Goal: Task Accomplishment & Management: Manage account settings

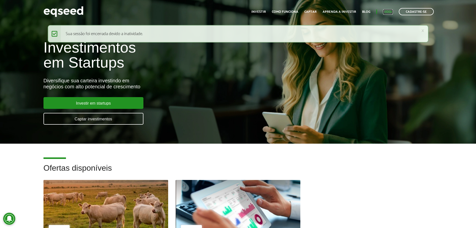
click at [386, 13] on link "Login" at bounding box center [388, 11] width 10 height 3
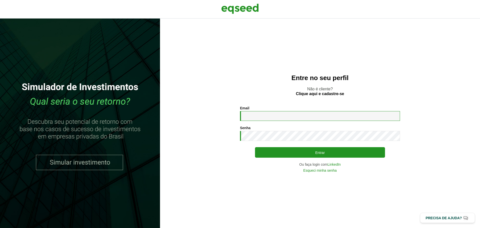
click at [270, 118] on input "Email *" at bounding box center [320, 116] width 160 height 10
type input "**********"
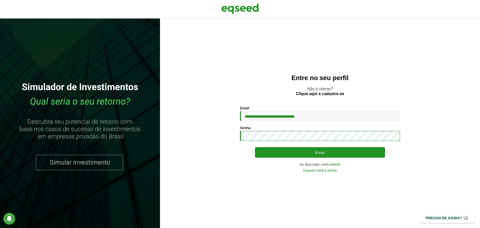
click at [255, 147] on button "Entrar" at bounding box center [320, 152] width 130 height 11
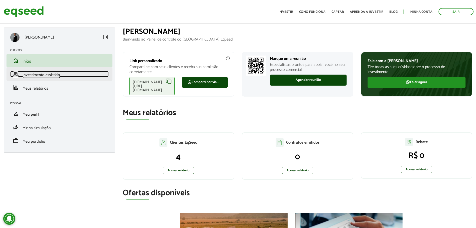
click at [44, 78] on span "Investimento assistido" at bounding box center [42, 75] width 38 height 7
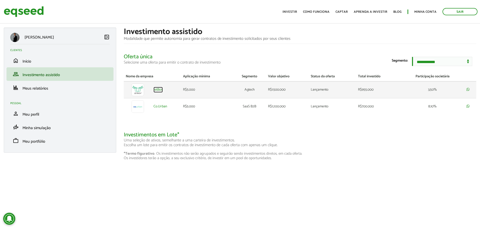
click at [158, 92] on link "JetBov" at bounding box center [158, 90] width 9 height 4
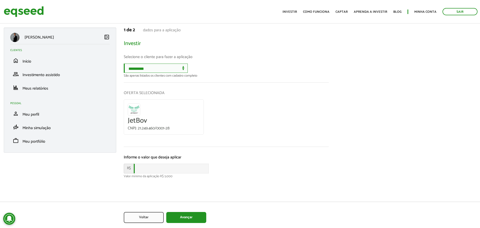
click at [180, 72] on select "**********" at bounding box center [156, 68] width 64 height 9
click at [230, 61] on p "Selecione o cliente para fazer a aplicação" at bounding box center [226, 57] width 205 height 13
click at [36, 65] on li "home Início" at bounding box center [60, 61] width 107 height 14
click at [25, 63] on span "Início" at bounding box center [27, 61] width 9 height 7
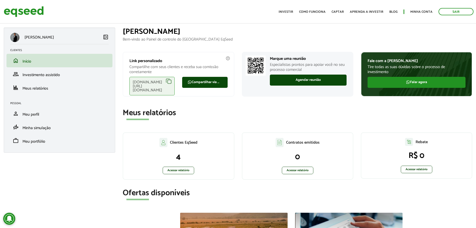
click at [181, 171] on link "Acessar relatório" at bounding box center [179, 171] width 32 height 8
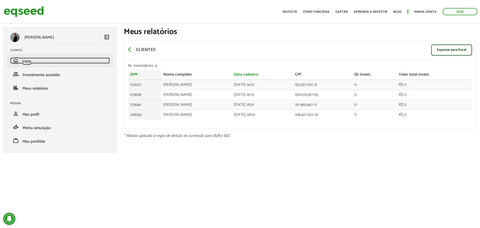
click at [24, 61] on span "Início" at bounding box center [27, 61] width 9 height 7
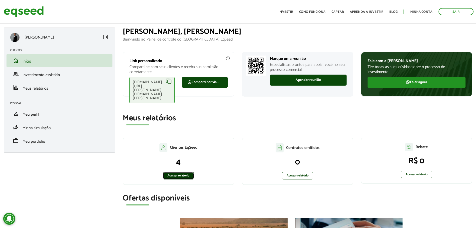
click at [183, 172] on link "Acessar relatório" at bounding box center [179, 176] width 32 height 8
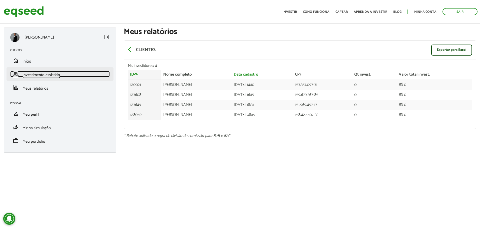
click at [41, 75] on span "Investimento assistido" at bounding box center [42, 75] width 38 height 7
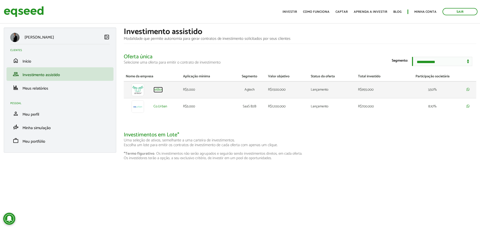
click at [160, 92] on link "JetBov" at bounding box center [158, 90] width 9 height 4
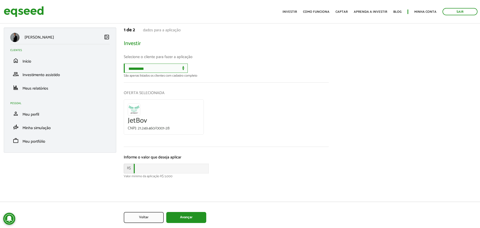
click at [157, 68] on select "**********" at bounding box center [156, 68] width 64 height 9
click at [27, 60] on span "Início" at bounding box center [27, 61] width 9 height 7
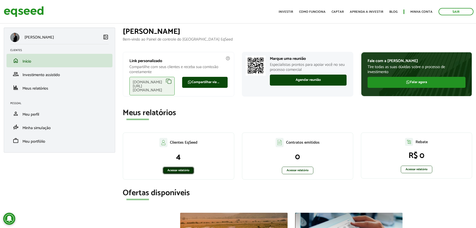
click at [184, 169] on link "Acessar relatório" at bounding box center [179, 171] width 32 height 8
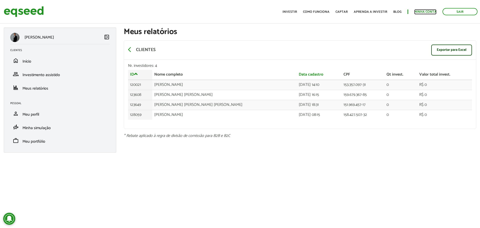
click at [429, 13] on link "Minha conta" at bounding box center [425, 11] width 22 height 3
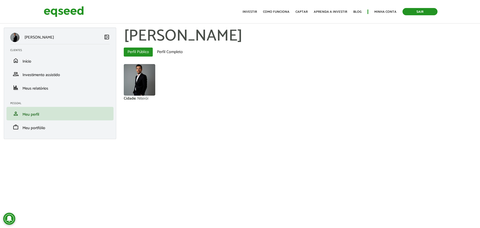
click at [412, 14] on link "Sair" at bounding box center [420, 11] width 35 height 7
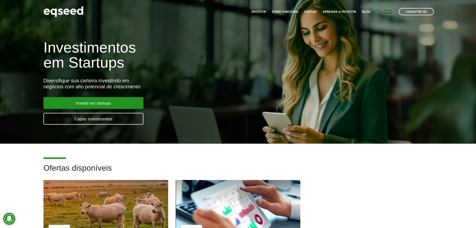
click at [387, 13] on link "Login" at bounding box center [388, 11] width 10 height 3
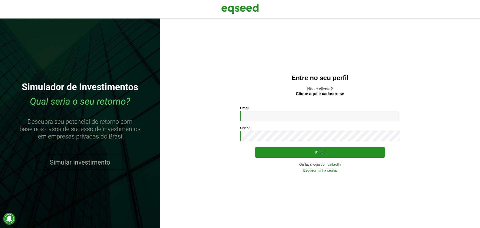
click at [273, 122] on div "Email * Digite seu endereço de e-mail. Senha * Digite a senha que será usada em…" at bounding box center [320, 139] width 160 height 66
click at [272, 117] on input "Email *" at bounding box center [320, 116] width 160 height 10
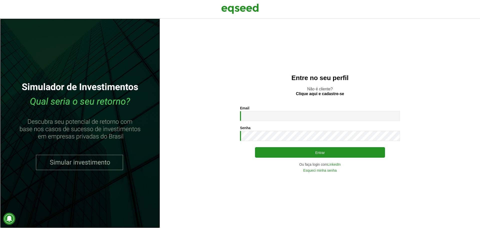
click at [76, 95] on link at bounding box center [80, 123] width 160 height 209
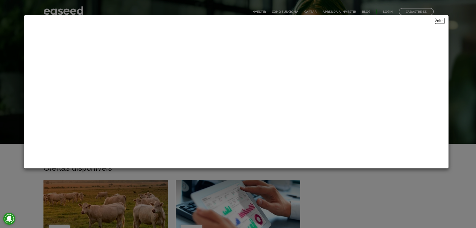
click at [438, 19] on link "Voltar" at bounding box center [440, 21] width 10 height 4
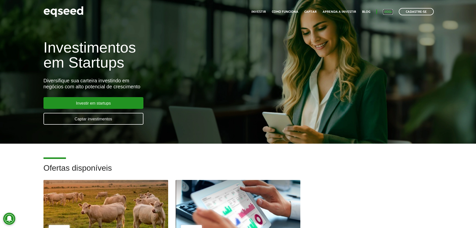
click at [387, 13] on link "Login" at bounding box center [388, 11] width 10 height 3
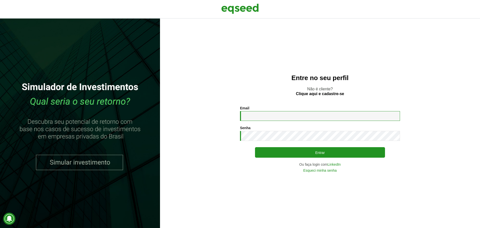
click at [348, 116] on input "Email *" at bounding box center [320, 116] width 160 height 10
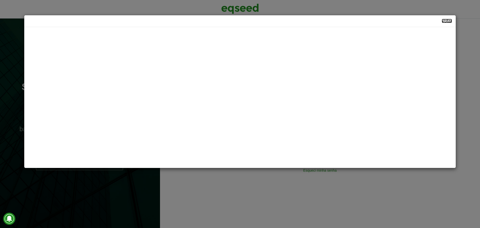
click at [445, 19] on link "Voltar" at bounding box center [447, 21] width 10 height 4
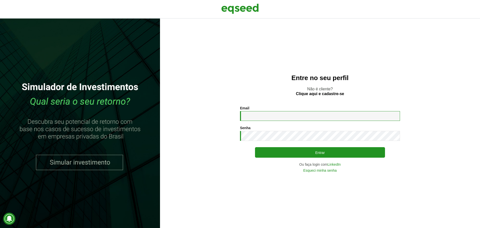
click at [349, 118] on input "Email *" at bounding box center [320, 116] width 160 height 10
type input "**********"
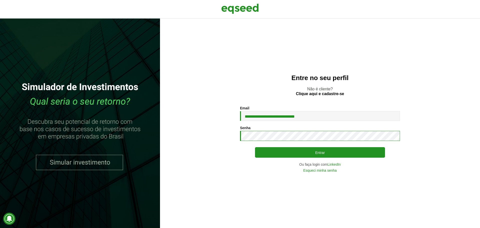
click at [255, 147] on button "Entrar" at bounding box center [320, 152] width 130 height 11
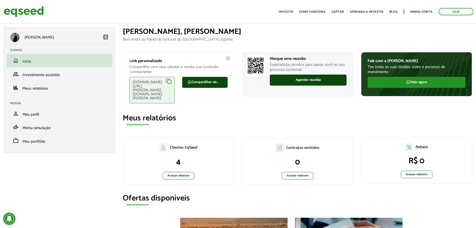
click at [169, 81] on div "eqseed.com/a/is/douglas.santos" at bounding box center [152, 90] width 45 height 27
click at [185, 172] on link "Acessar relatório" at bounding box center [179, 176] width 32 height 8
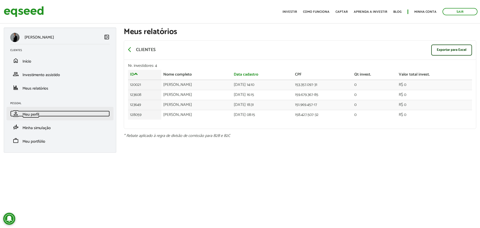
click at [32, 114] on span "Meu perfil" at bounding box center [31, 114] width 17 height 7
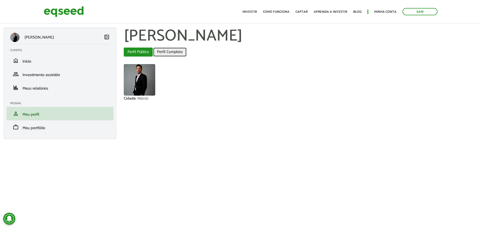
click at [171, 51] on link "Perfil Completo" at bounding box center [169, 52] width 33 height 9
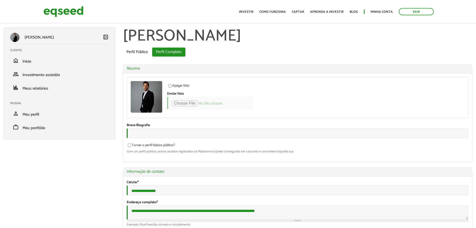
select select "***"
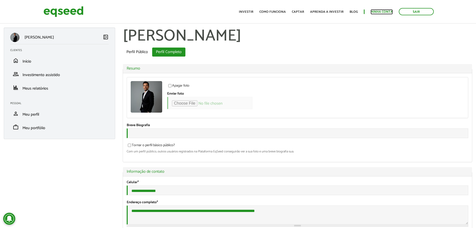
click at [380, 10] on link "Minha conta" at bounding box center [382, 11] width 22 height 3
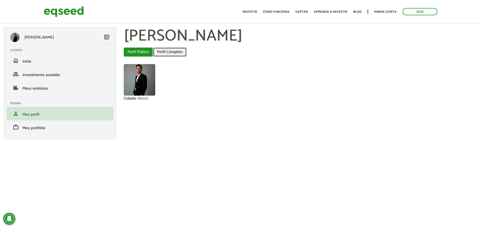
click at [174, 49] on link "Perfil Completo" at bounding box center [169, 52] width 33 height 9
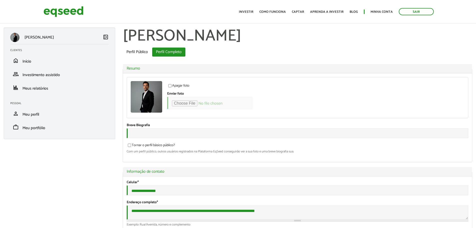
select select "***"
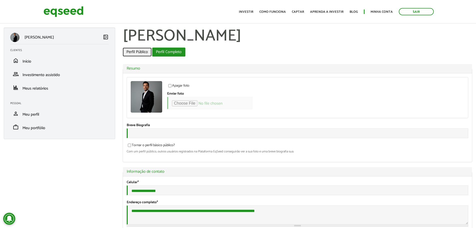
click at [142, 51] on link "Perfil Público" at bounding box center [137, 52] width 29 height 9
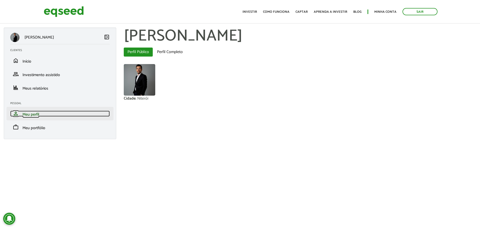
click at [38, 114] on span "Meu perfil" at bounding box center [31, 114] width 17 height 7
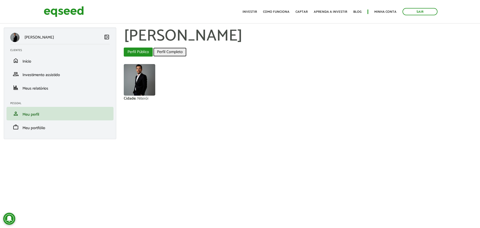
click at [170, 50] on link "Perfil Completo" at bounding box center [169, 52] width 33 height 9
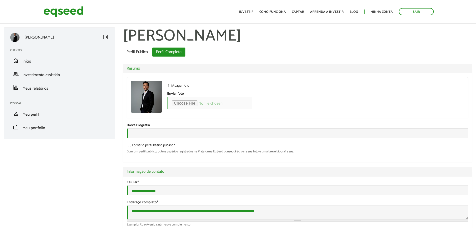
select select "***"
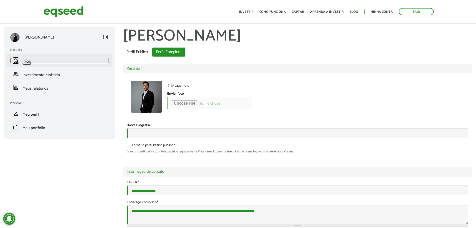
click at [25, 58] on span "Início" at bounding box center [27, 61] width 9 height 7
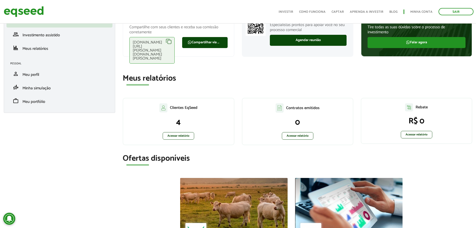
scroll to position [35, 0]
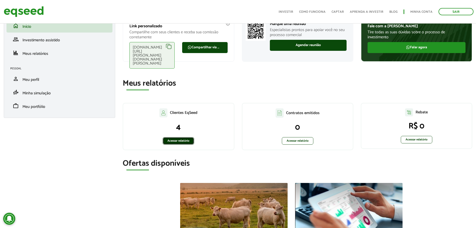
click at [176, 137] on link "Acessar relatório" at bounding box center [179, 141] width 32 height 8
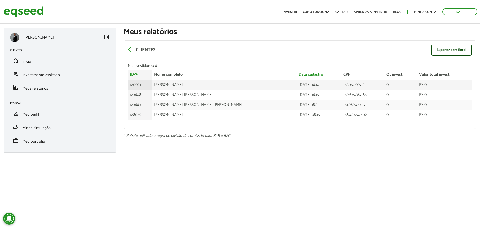
click at [139, 84] on td "120021" at bounding box center [140, 85] width 24 height 10
click at [297, 86] on td "[DATE] 14:10" at bounding box center [319, 85] width 45 height 10
click at [132, 85] on td "120021" at bounding box center [140, 85] width 24 height 10
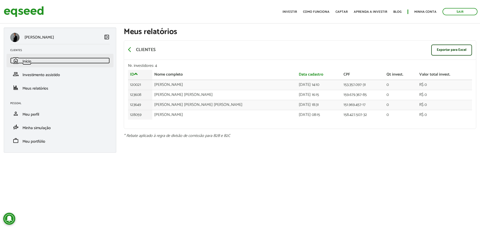
click at [28, 62] on span "Início" at bounding box center [27, 61] width 9 height 7
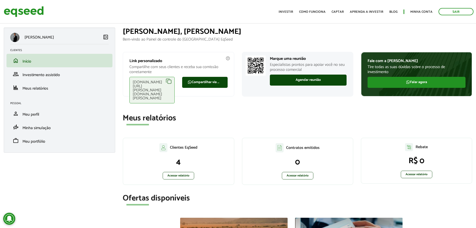
click at [170, 81] on div "[DOMAIN_NAME][URL][PERSON_NAME][DOMAIN_NAME][PERSON_NAME]" at bounding box center [152, 90] width 45 height 27
click at [420, 10] on link "Minha conta" at bounding box center [422, 11] width 22 height 3
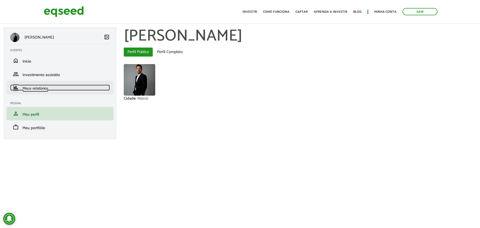
click at [35, 86] on span "Meus relatórios" at bounding box center [36, 88] width 26 height 7
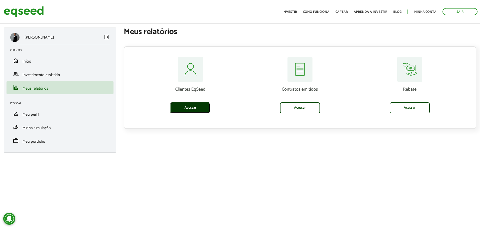
click at [195, 108] on link "Acessar" at bounding box center [190, 107] width 40 height 11
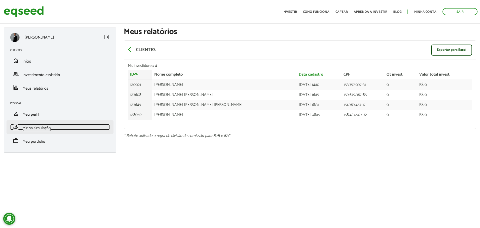
click at [41, 128] on span "Minha simulação" at bounding box center [37, 128] width 28 height 7
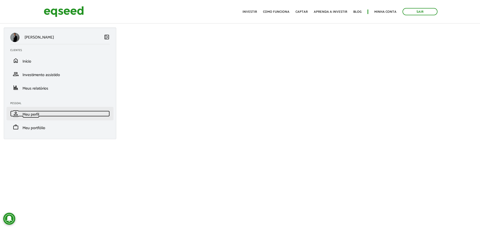
click at [38, 117] on span "Meu perfil" at bounding box center [31, 114] width 17 height 7
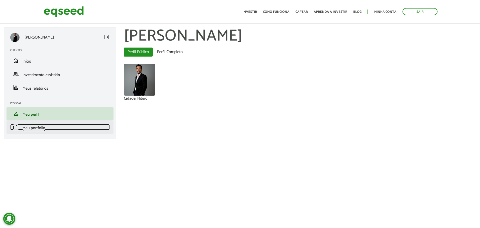
click at [42, 127] on span "Meu portfólio" at bounding box center [34, 128] width 23 height 7
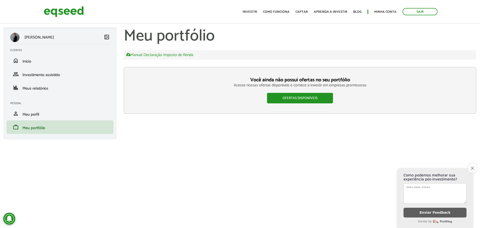
click at [473, 166] on icon "Close survey" at bounding box center [472, 167] width 3 height 3
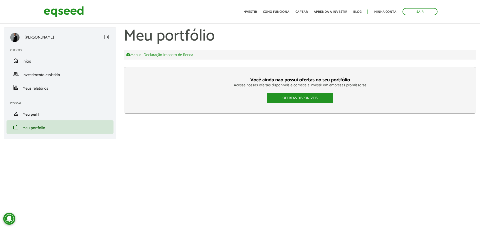
click at [302, 171] on body "Sair Toggle navigation Toggle navigation Início Investir Como funciona" at bounding box center [240, 114] width 480 height 228
click at [25, 62] on span "Início" at bounding box center [27, 61] width 9 height 7
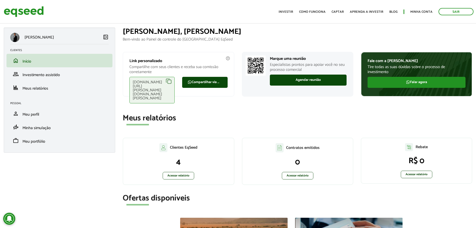
click at [236, 114] on h2 "Meus relatórios" at bounding box center [298, 118] width 350 height 9
click at [184, 172] on link "Acessar relatório" at bounding box center [179, 176] width 32 height 8
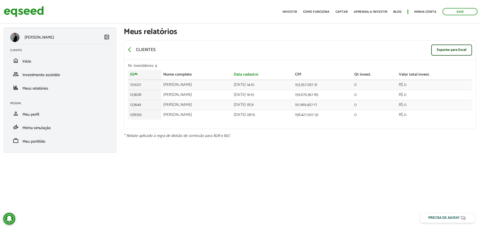
click at [303, 54] on div "arrow_back_ios Clientes Exportar para Excel" at bounding box center [300, 50] width 352 height 19
click at [225, 51] on div "arrow_back_ios Clientes Exportar para Excel" at bounding box center [300, 50] width 352 height 19
click at [210, 14] on div "Sair Toggle navigation Toggle navigation Início Investir Como funciona Captar A…" at bounding box center [240, 11] width 480 height 13
click at [276, 160] on article "[PERSON_NAME] left_panel_close Clientes home Início group Investimento assistid…" at bounding box center [240, 86] width 480 height 163
